Goal: Task Accomplishment & Management: Manage account settings

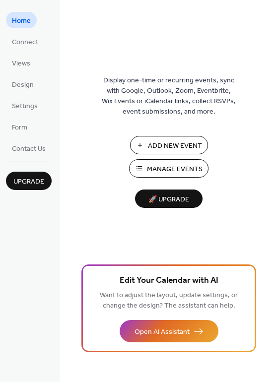
click at [169, 172] on span "Manage Events" at bounding box center [175, 169] width 56 height 10
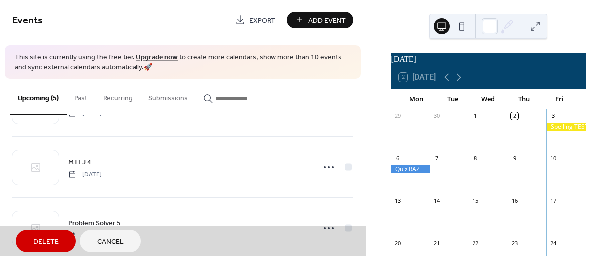
scroll to position [116, 0]
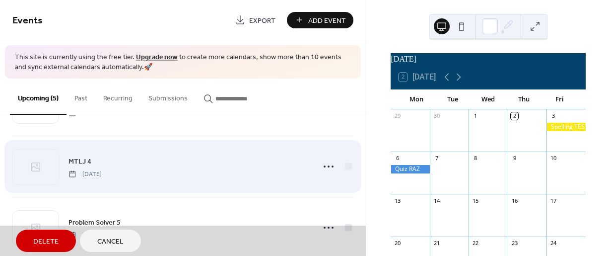
click at [324, 165] on div "MTLJ 4 [DATE]" at bounding box center [182, 166] width 341 height 61
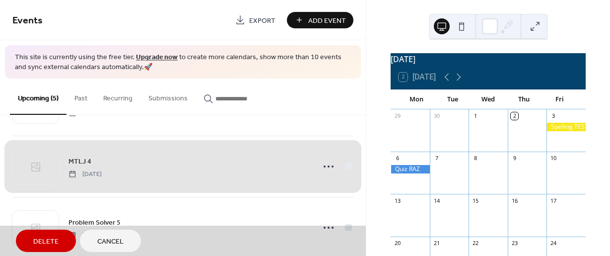
click at [324, 165] on div "MTLJ 4 [DATE]" at bounding box center [182, 166] width 341 height 61
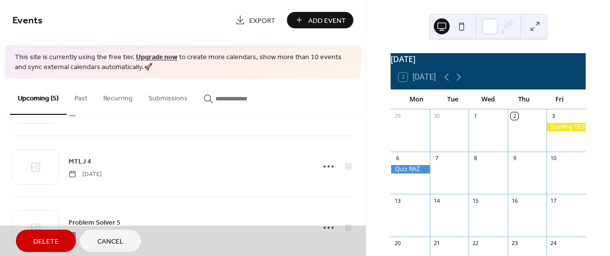
click at [124, 239] on button "Cancel" at bounding box center [110, 240] width 61 height 22
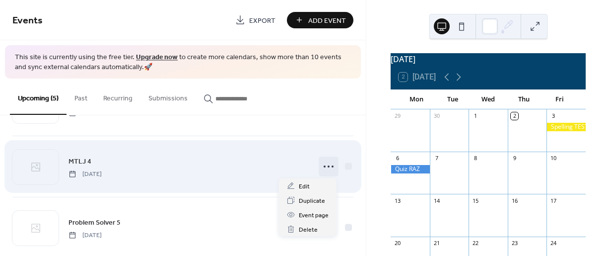
click at [324, 166] on circle at bounding box center [325, 166] width 2 height 2
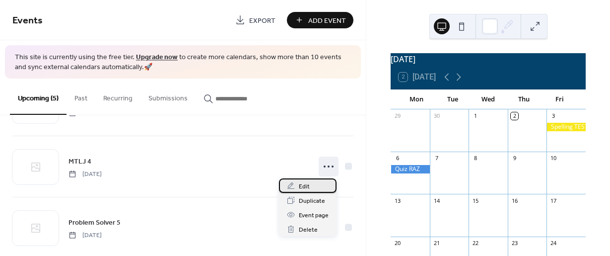
click at [306, 189] on span "Edit" at bounding box center [304, 186] width 11 height 10
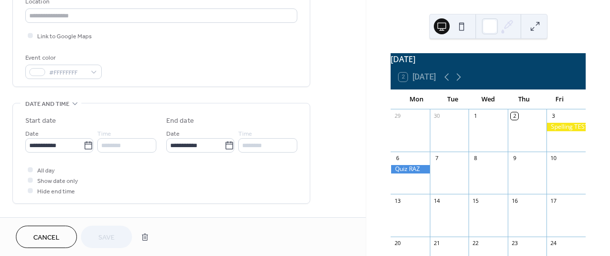
scroll to position [246, 0]
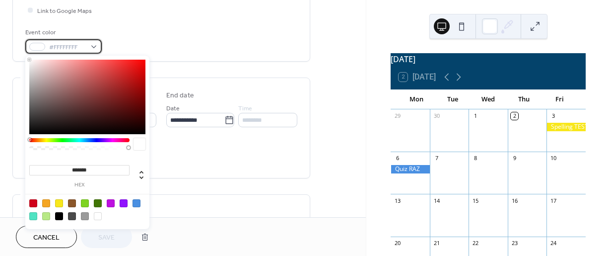
click at [94, 47] on div "#FFFFFFFF" at bounding box center [63, 46] width 76 height 14
click at [97, 203] on div at bounding box center [98, 203] width 8 height 8
type input "*******"
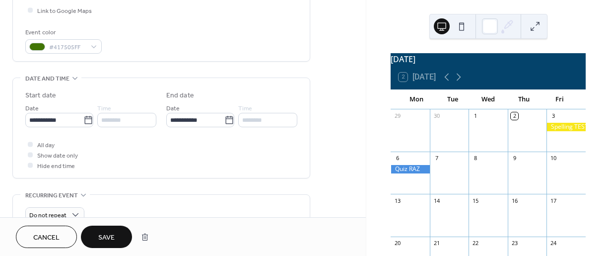
click at [110, 237] on span "Save" at bounding box center [106, 237] width 16 height 10
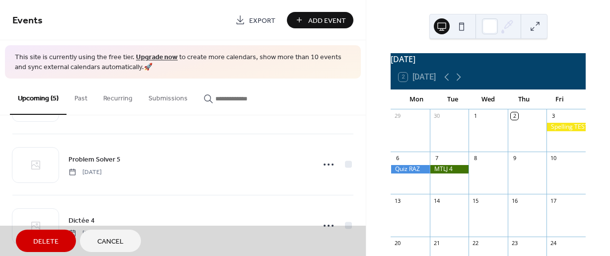
scroll to position [181, 0]
click at [128, 245] on button "Cancel" at bounding box center [110, 240] width 61 height 22
